Goal: Transaction & Acquisition: Obtain resource

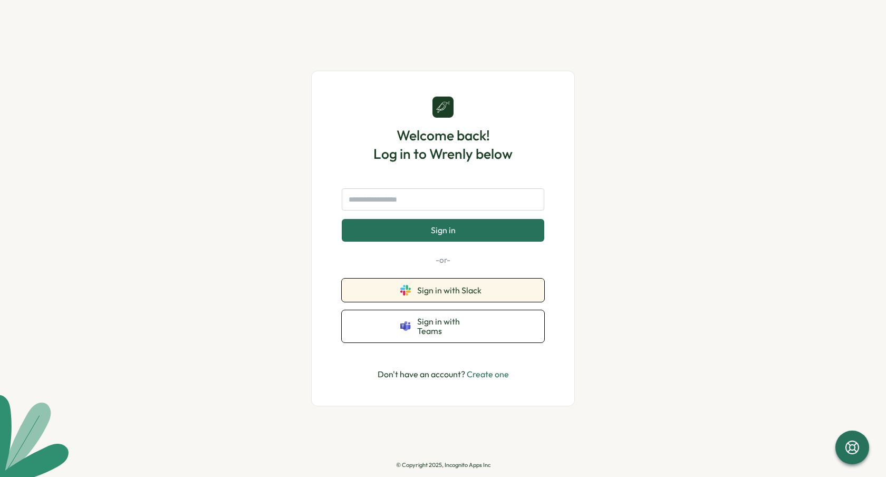
click at [442, 293] on span "Sign in with Slack" at bounding box center [451, 289] width 69 height 9
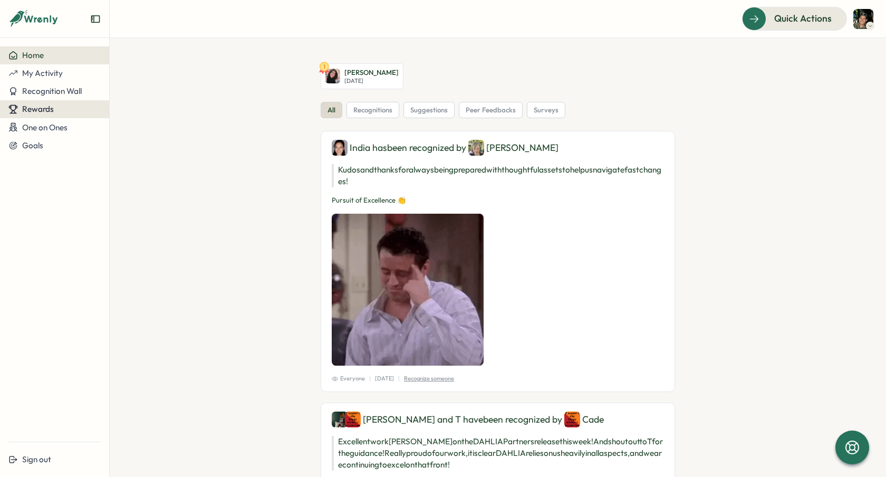
click at [60, 113] on div "Rewards" at bounding box center [54, 108] width 92 height 9
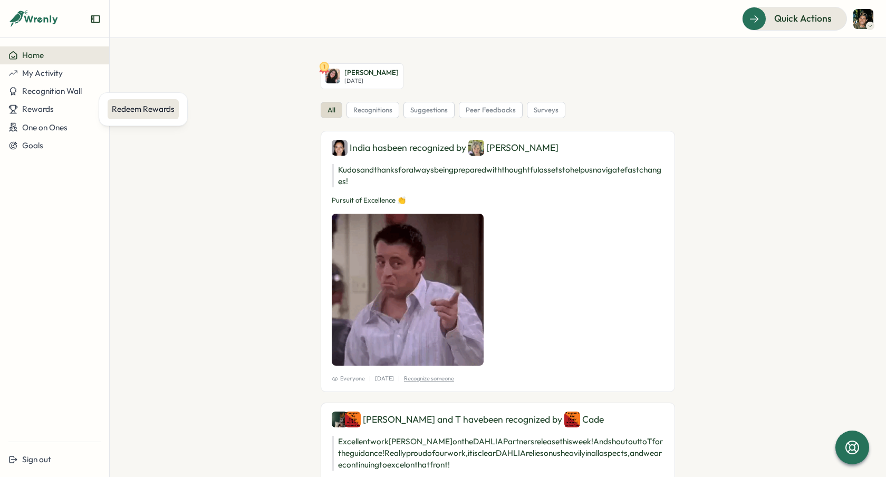
click at [133, 108] on div "Redeem Rewards" at bounding box center [143, 109] width 63 height 12
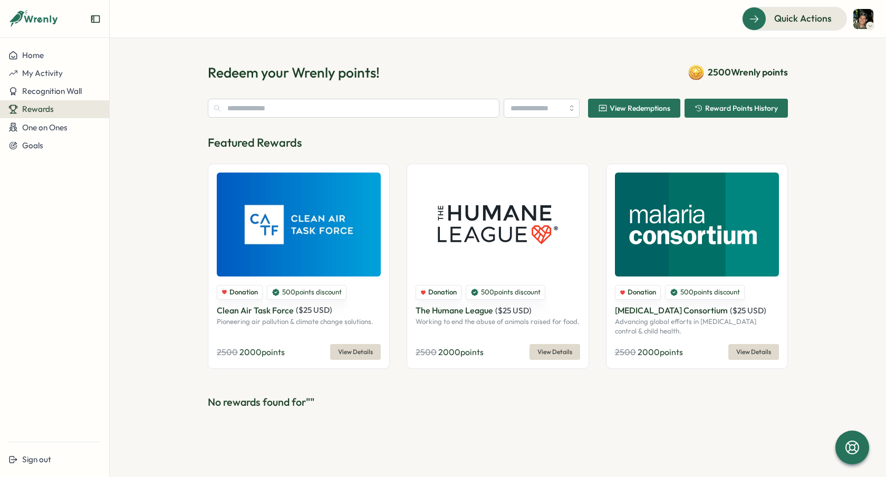
click at [454, 151] on div "Featured Rewards Donation 500 points discount Clean Air Task Force ( $ 25 USD )…" at bounding box center [498, 251] width 580 height 234
click at [640, 99] on button "View Redemptions" at bounding box center [634, 108] width 92 height 19
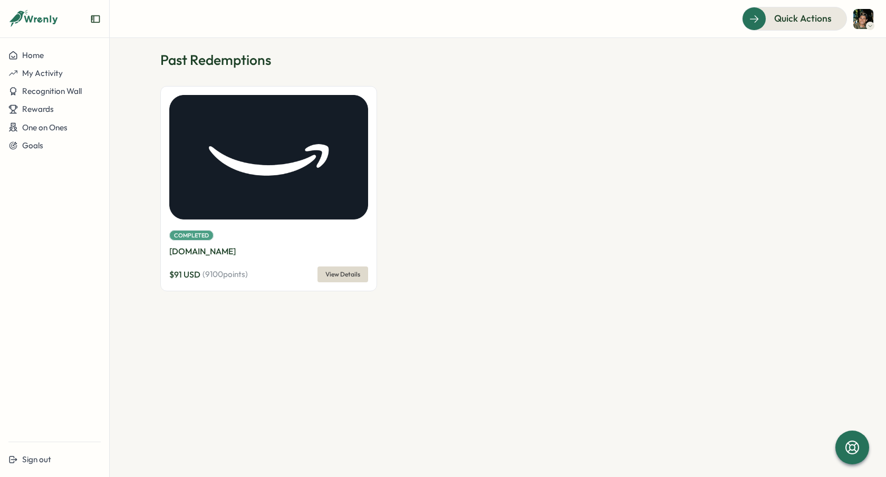
click at [331, 151] on img at bounding box center [268, 157] width 199 height 124
click at [63, 112] on div "Rewards" at bounding box center [54, 108] width 92 height 9
click at [140, 104] on div "Redeem Rewards" at bounding box center [143, 109] width 63 height 12
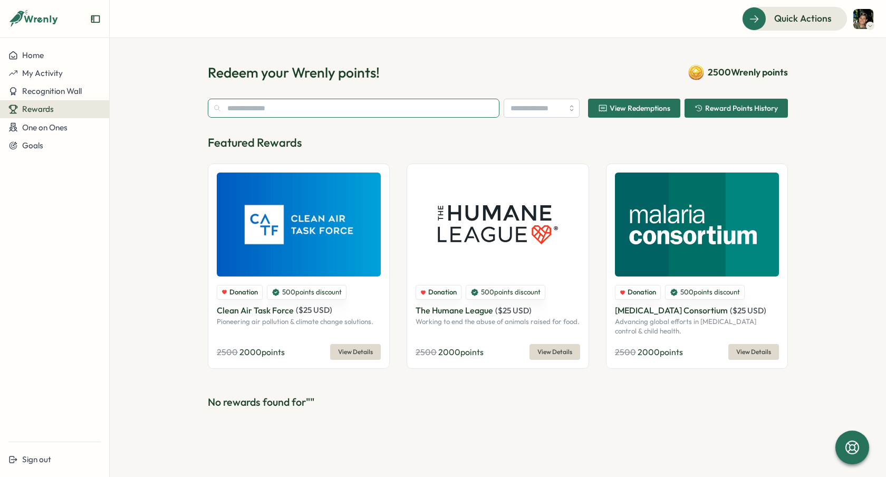
click at [300, 106] on input "text" at bounding box center [354, 108] width 292 height 19
type input "*"
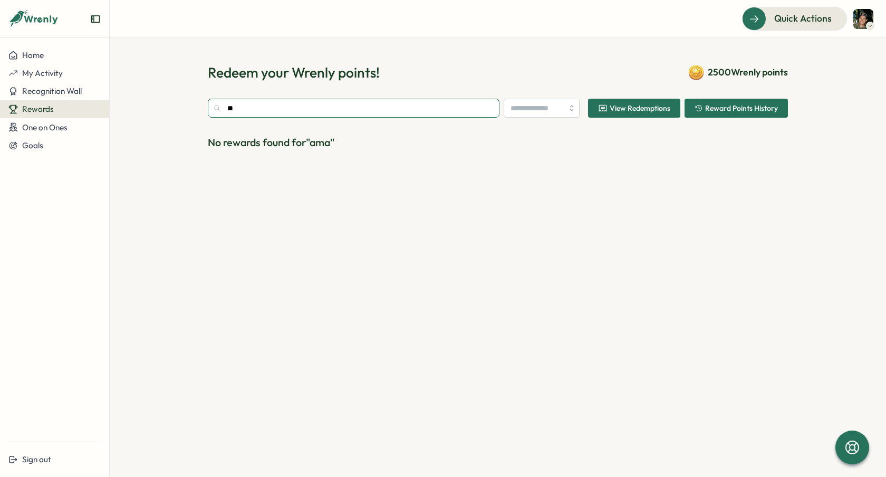
type input "*"
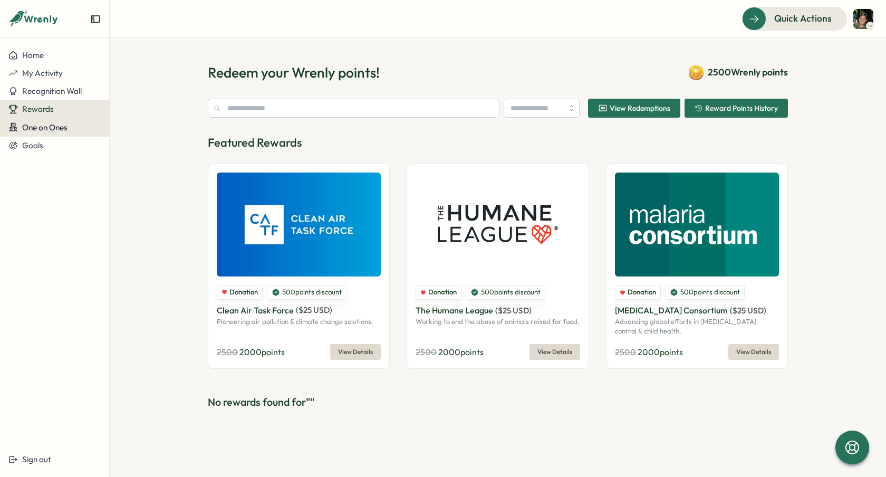
click at [62, 130] on span "One on Ones" at bounding box center [44, 127] width 45 height 10
click at [60, 137] on button "Goals" at bounding box center [54, 146] width 109 height 18
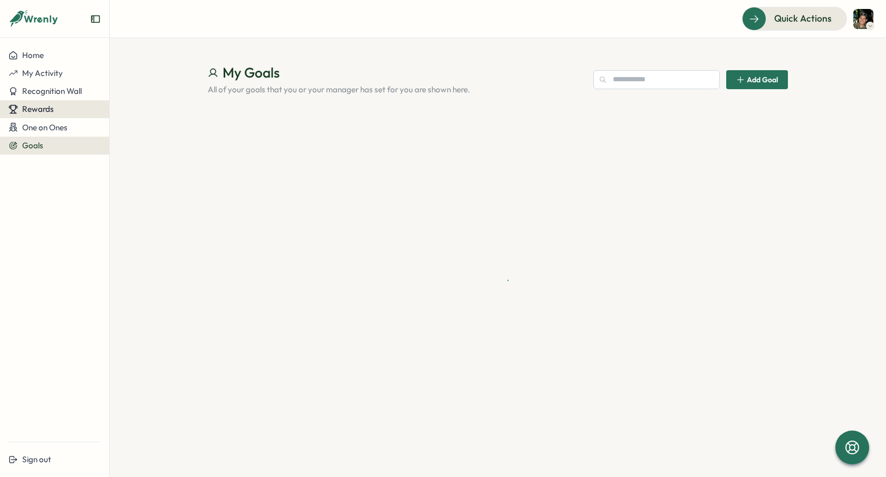
click at [61, 103] on button "Rewards" at bounding box center [54, 109] width 109 height 18
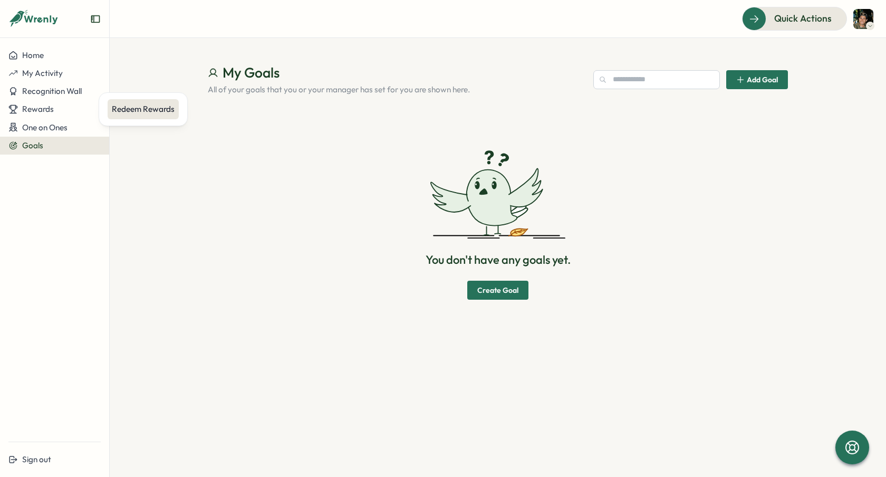
click at [135, 111] on div "Redeem Rewards" at bounding box center [143, 109] width 63 height 12
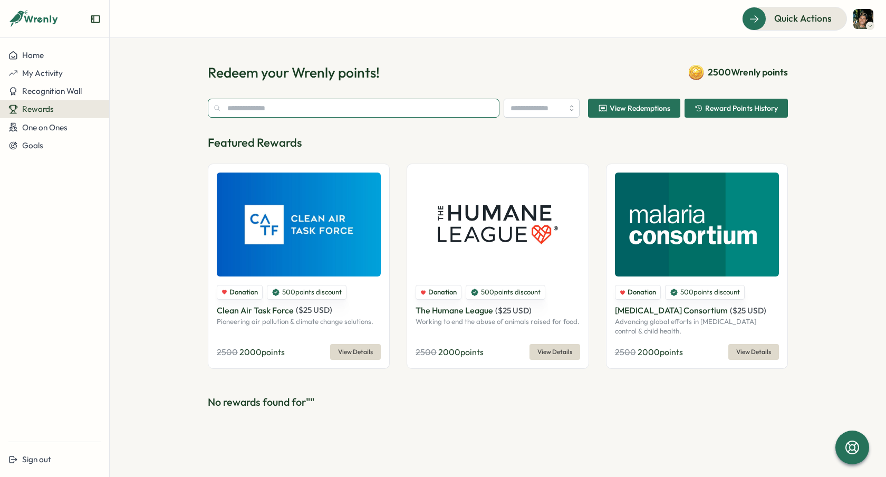
click at [242, 103] on input "text" at bounding box center [354, 108] width 292 height 19
click at [746, 18] on div "Quick Actions" at bounding box center [787, 19] width 95 height 14
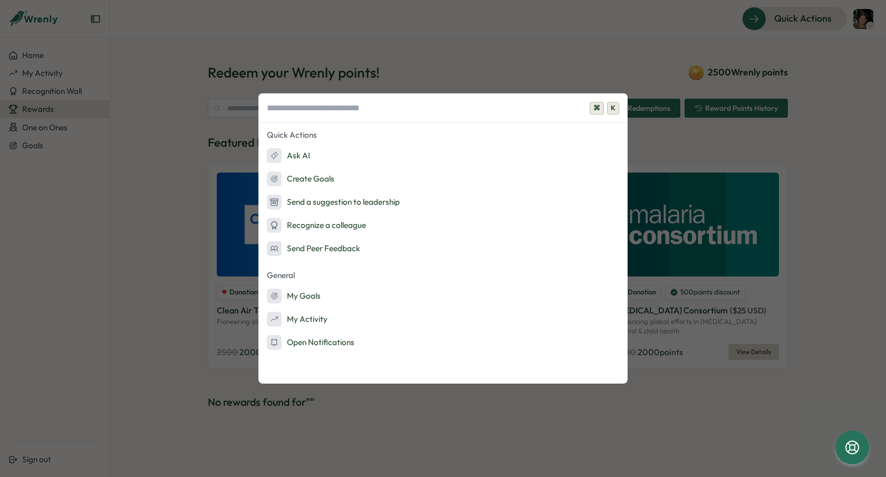
click at [218, 118] on div "⌘ K Quick Actions Ask AI Create Goals Send a suggestion to leadership Recognize…" at bounding box center [443, 238] width 886 height 477
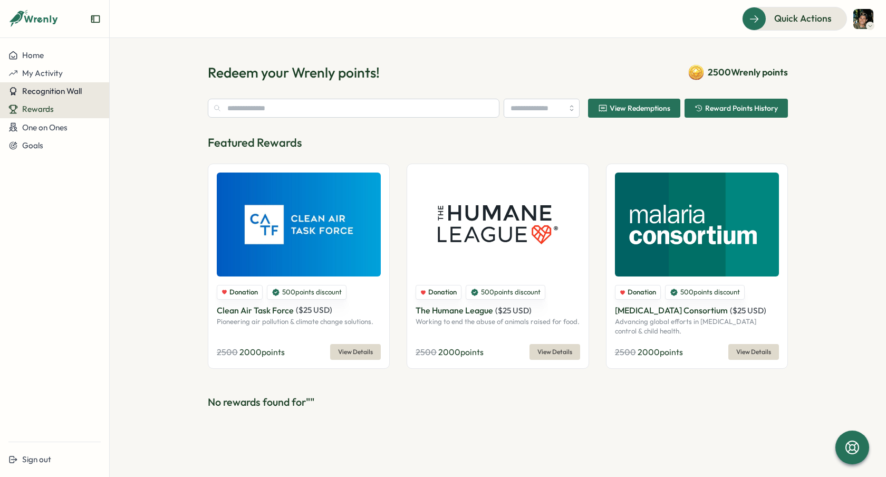
click at [57, 89] on span "Recognition Wall" at bounding box center [52, 91] width 60 height 10
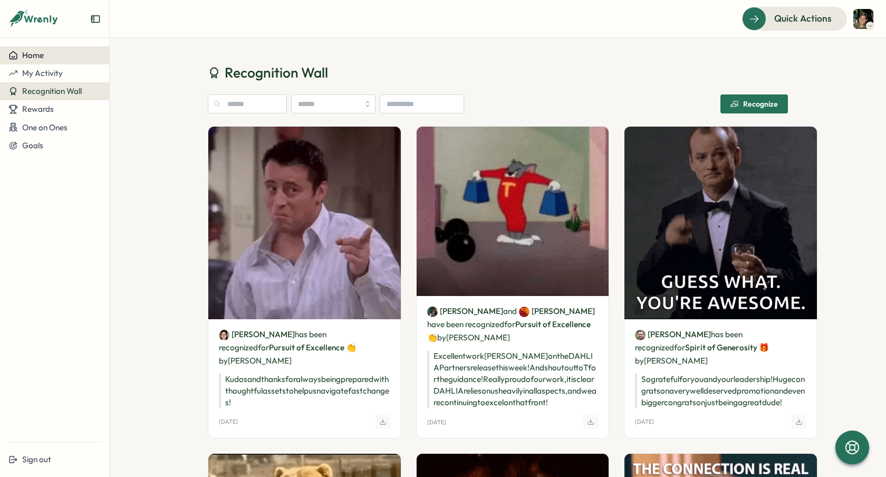
click at [51, 58] on div "Home" at bounding box center [54, 55] width 92 height 9
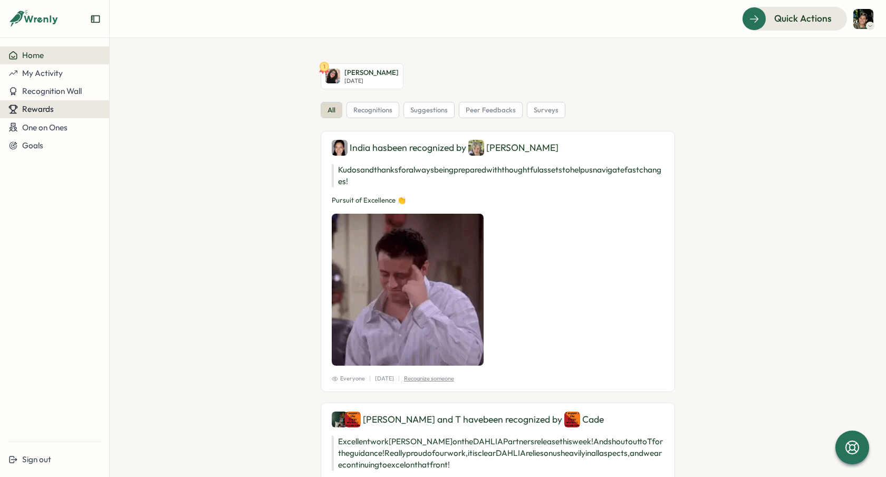
click at [39, 108] on span "Rewards" at bounding box center [38, 109] width 32 height 10
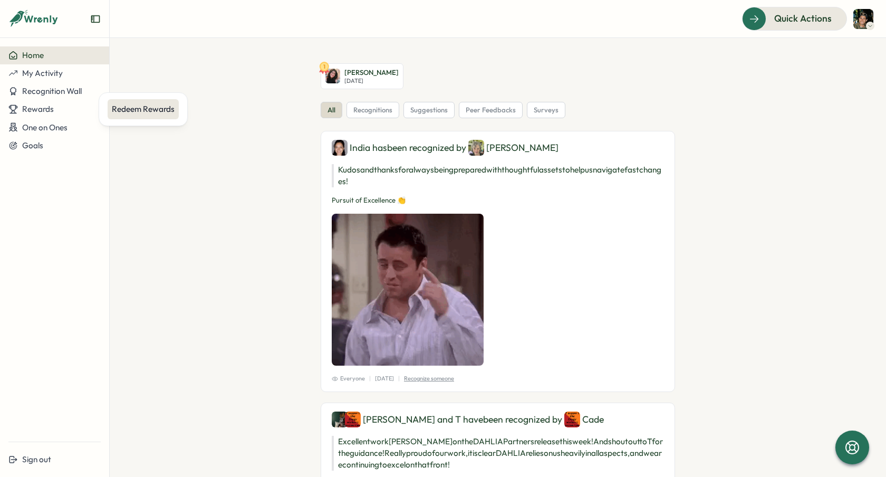
click at [127, 99] on div "Redeem Rewards" at bounding box center [143, 109] width 71 height 20
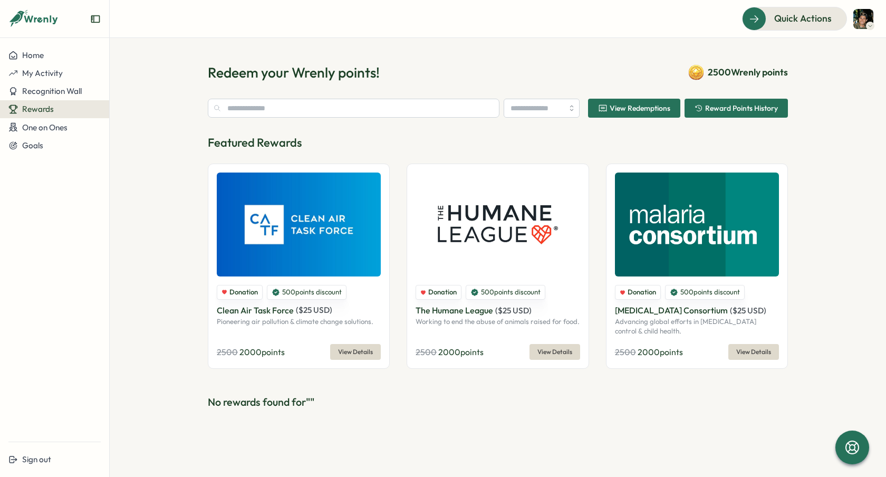
click at [354, 315] on div "Clean Air Task Force ( $ 25 USD )" at bounding box center [299, 310] width 164 height 13
click at [351, 247] on img at bounding box center [299, 224] width 164 height 104
click at [357, 352] on span "View Details" at bounding box center [355, 351] width 35 height 15
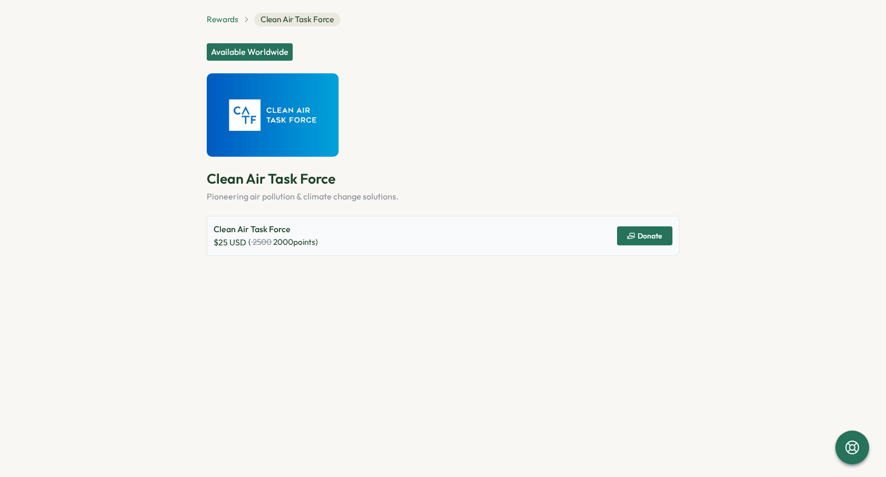
click at [231, 22] on span "Rewards" at bounding box center [223, 20] width 32 height 12
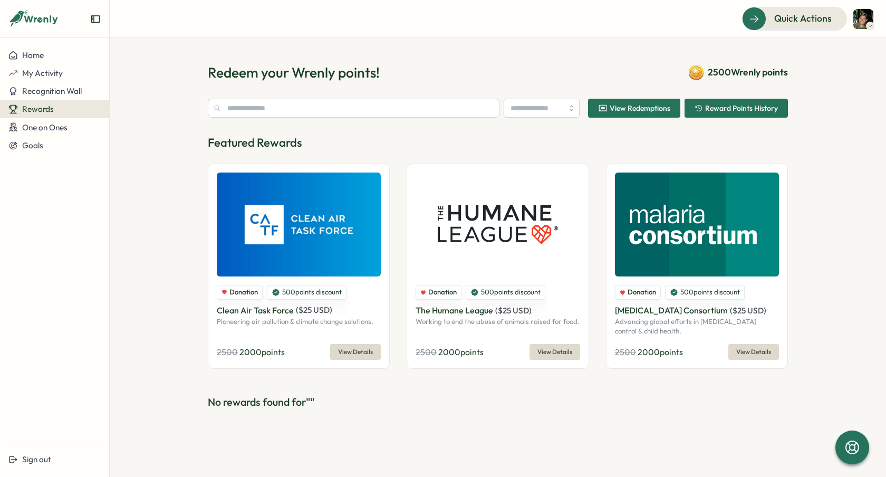
click at [636, 113] on span "View Redemptions" at bounding box center [634, 108] width 72 height 18
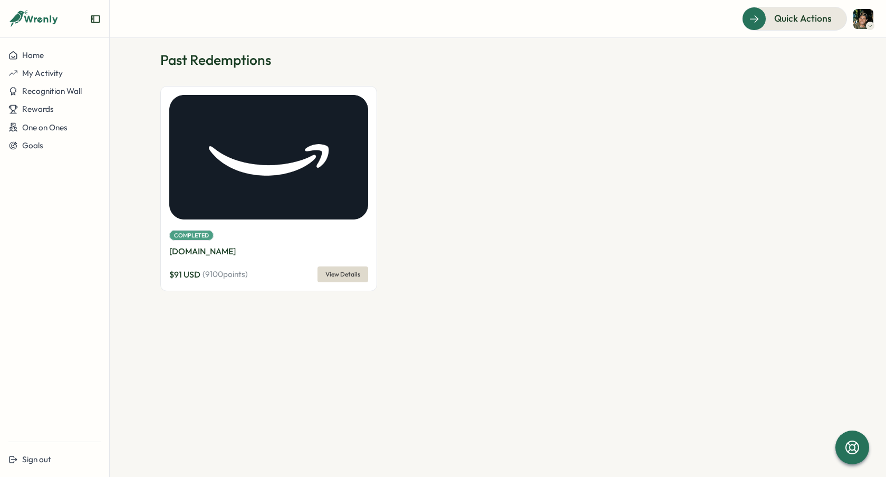
click at [292, 226] on div "Completed Amazon.com $ 91 USD ( 9100 points) View Details" at bounding box center [268, 188] width 217 height 205
click at [199, 179] on img at bounding box center [268, 157] width 199 height 124
click at [354, 265] on div "Completed Amazon.com $ 91 USD ( 9100 points) View Details" at bounding box center [268, 255] width 199 height 55
click at [353, 273] on span "View Details" at bounding box center [342, 274] width 35 height 15
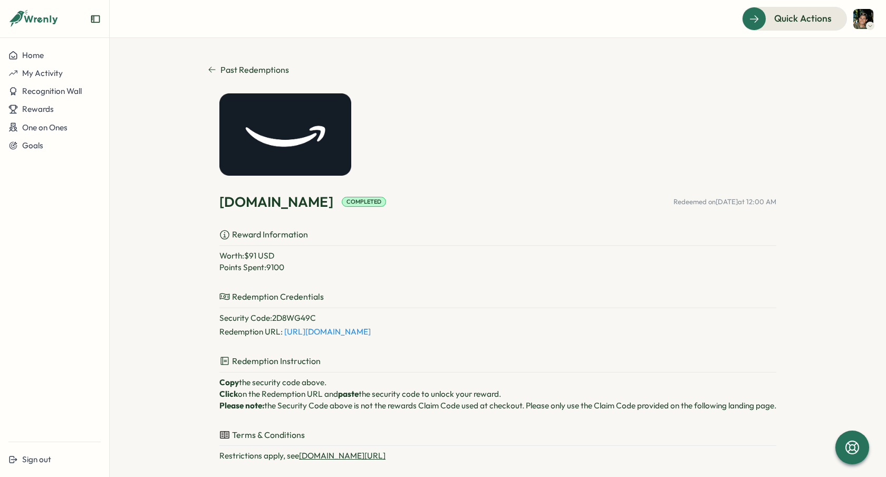
click at [268, 178] on div "Amazon.com Completed Redeemed on Jul 09, 2025 at 12:00 AM Reward Information Wo…" at bounding box center [497, 332] width 557 height 479
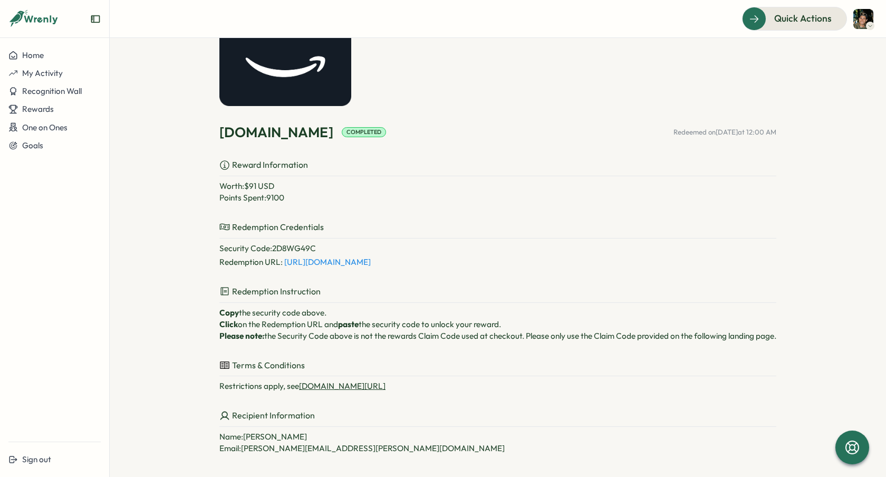
scroll to position [120, 0]
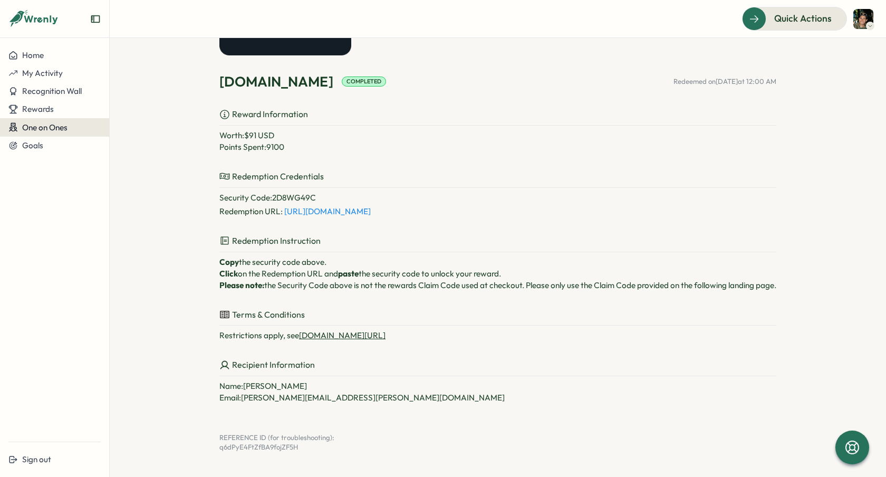
click at [40, 121] on button "One on Ones" at bounding box center [54, 127] width 109 height 18
click at [62, 100] on button "Rewards" at bounding box center [54, 109] width 109 height 18
click at [131, 101] on div "Redeem Rewards" at bounding box center [143, 109] width 71 height 20
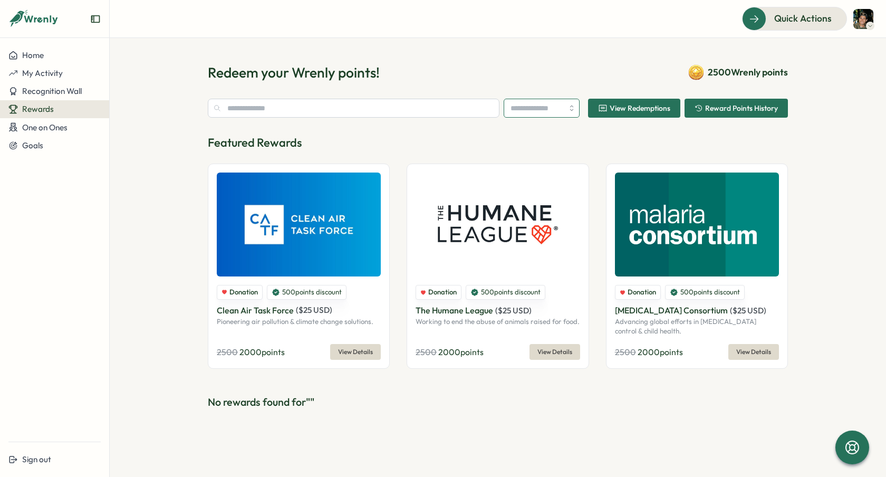
click at [554, 102] on input "search" at bounding box center [542, 108] width 76 height 19
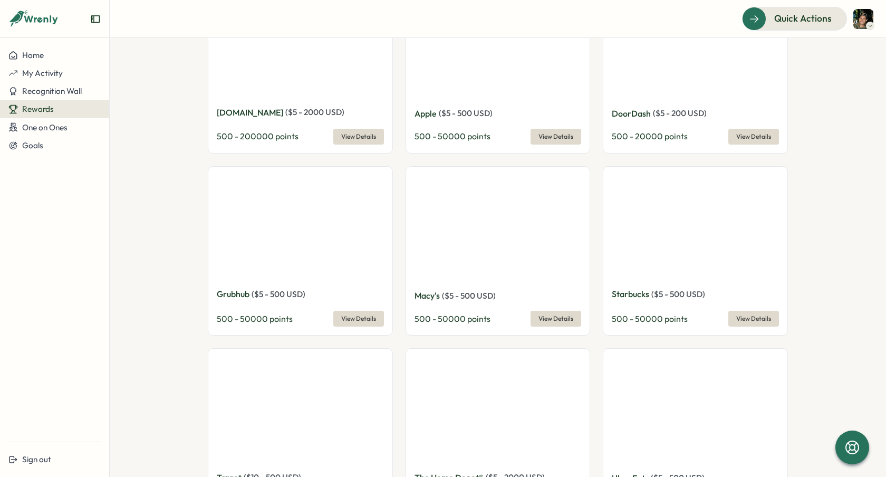
scroll to position [246, 0]
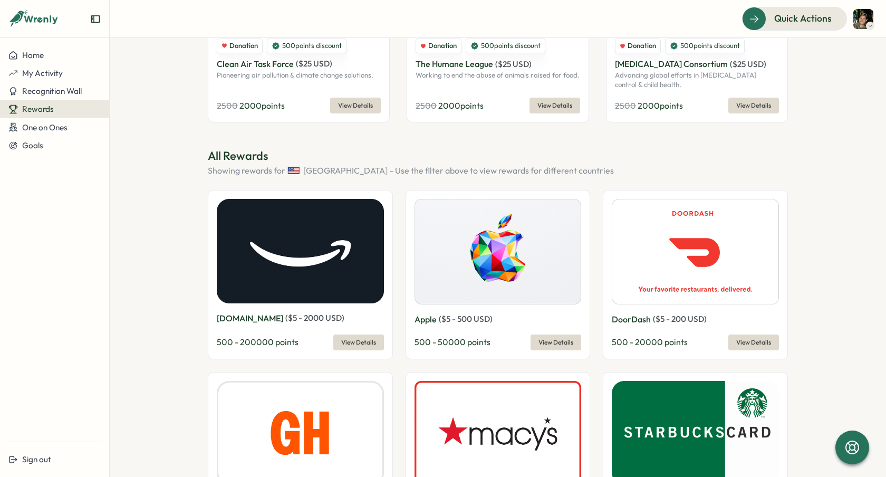
type input "**********"
click at [327, 292] on img at bounding box center [300, 251] width 167 height 104
click at [354, 336] on span "View Details" at bounding box center [358, 342] width 35 height 15
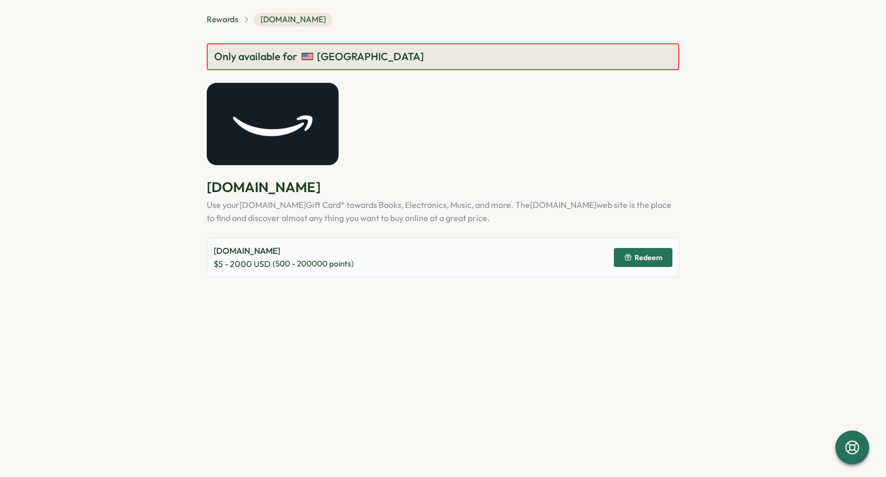
click at [647, 259] on span "Redeem" at bounding box center [648, 257] width 28 height 7
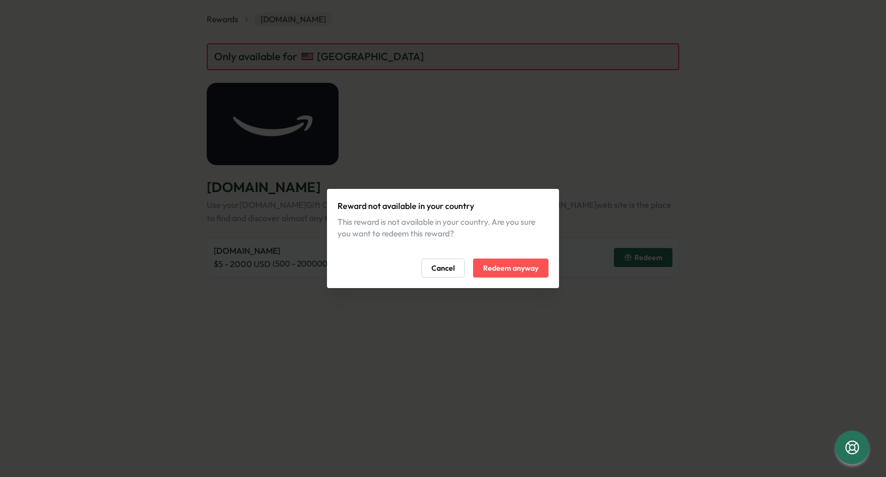
click at [515, 268] on span "Redeem anyway" at bounding box center [510, 268] width 55 height 18
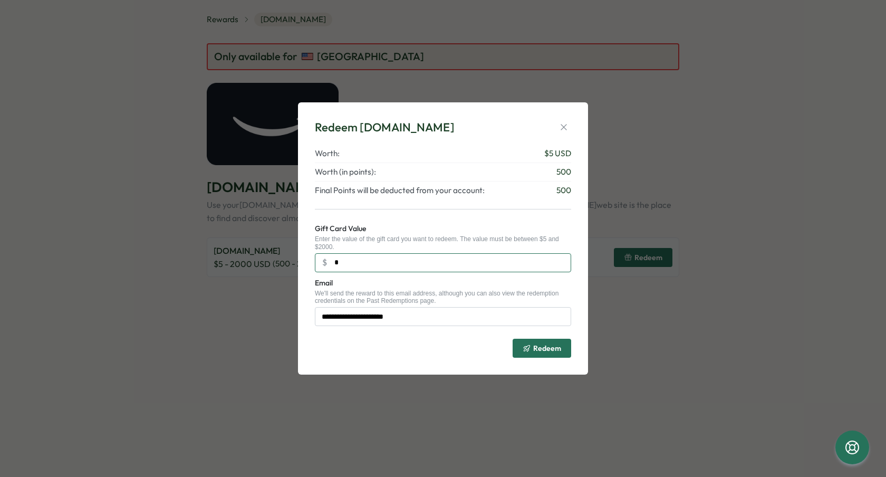
click at [431, 265] on input "*" at bounding box center [443, 262] width 256 height 19
type input "**"
click at [549, 347] on span "Redeem" at bounding box center [547, 347] width 28 height 7
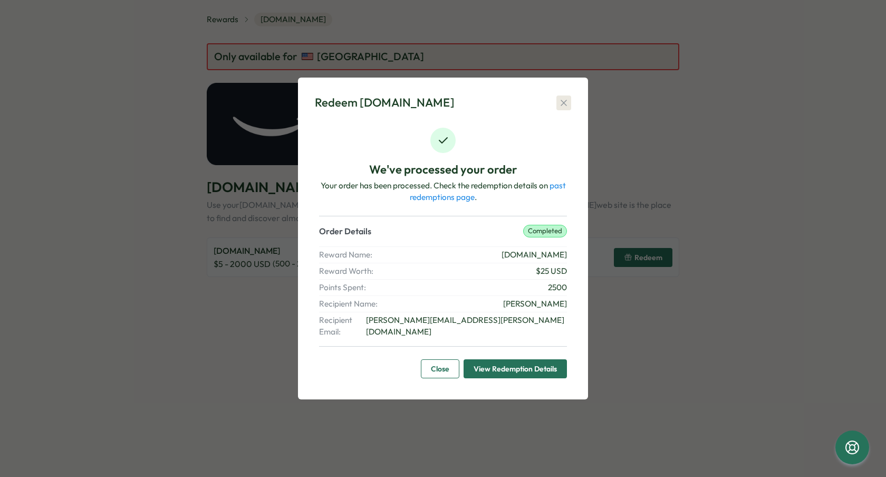
click at [565, 103] on icon "button" at bounding box center [564, 103] width 11 height 11
